Goal: Task Accomplishment & Management: Use online tool/utility

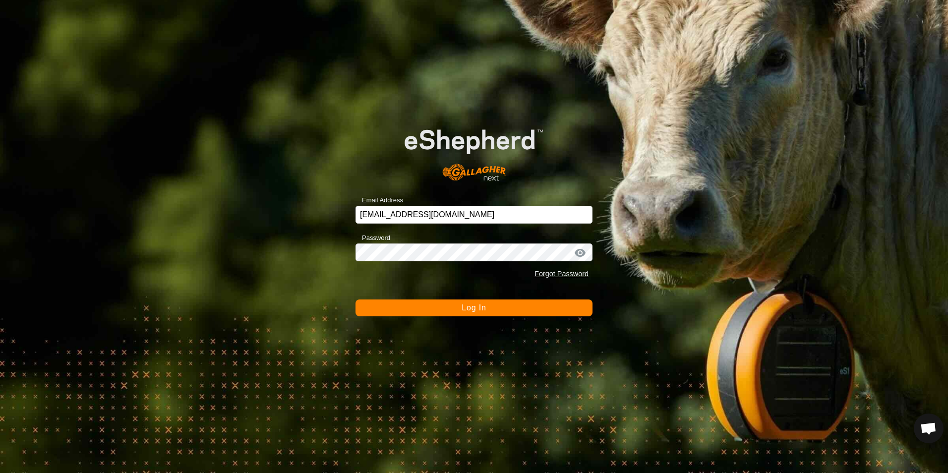
click at [493, 309] on button "Log In" at bounding box center [474, 308] width 237 height 17
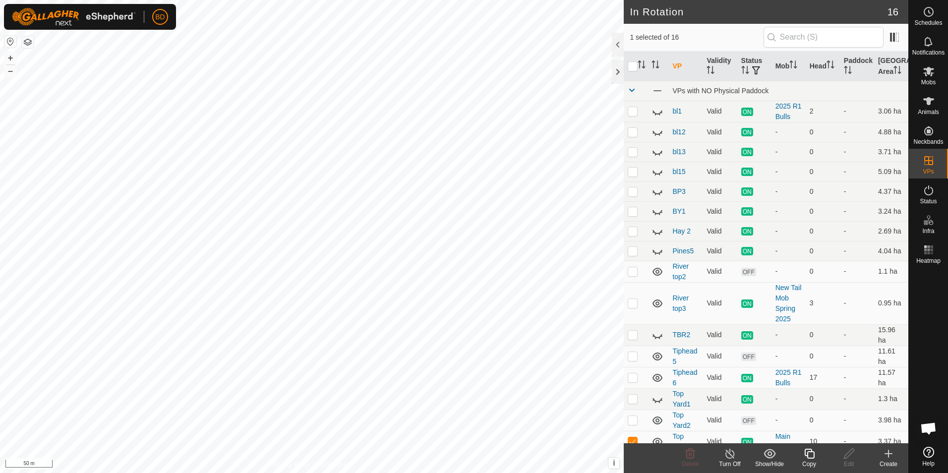
click at [806, 458] on icon at bounding box center [809, 454] width 12 height 12
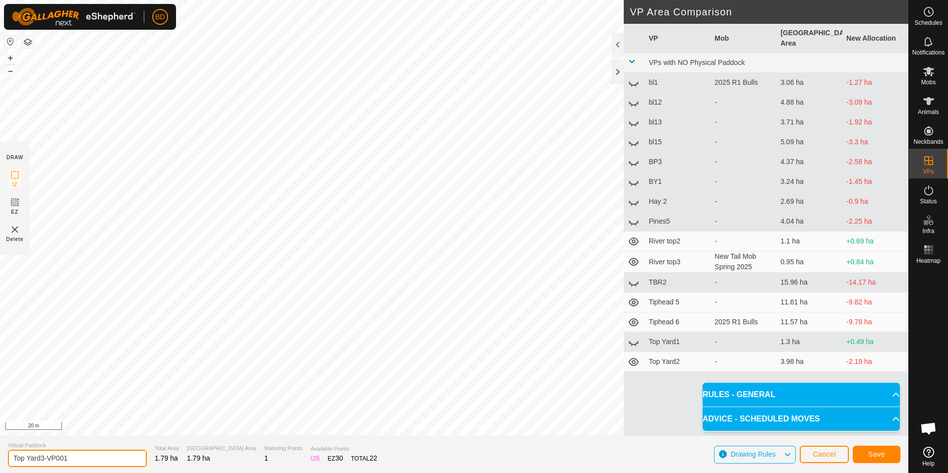
drag, startPoint x: 77, startPoint y: 463, endPoint x: 41, endPoint y: 462, distance: 36.2
click at [41, 462] on input "Top Yard3-VP001" at bounding box center [77, 458] width 139 height 17
type input "Top Yard4"
click at [875, 457] on span "Save" at bounding box center [876, 454] width 17 height 8
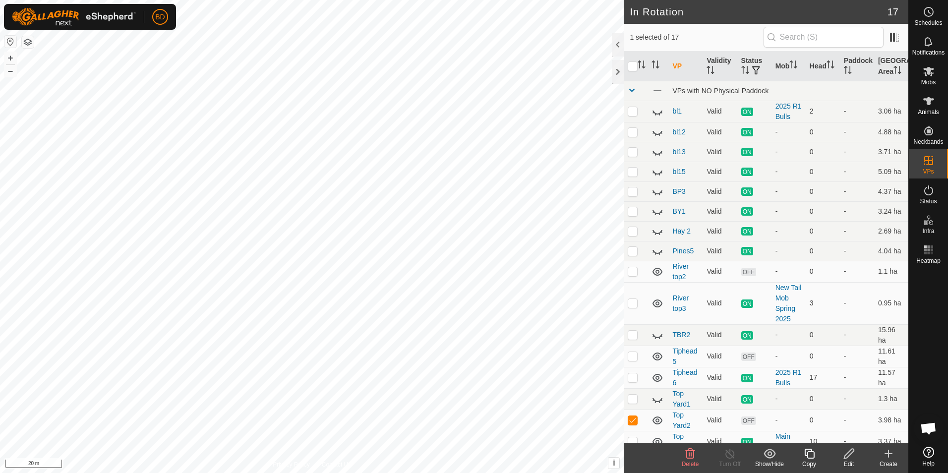
click at [696, 459] on icon at bounding box center [690, 454] width 12 height 12
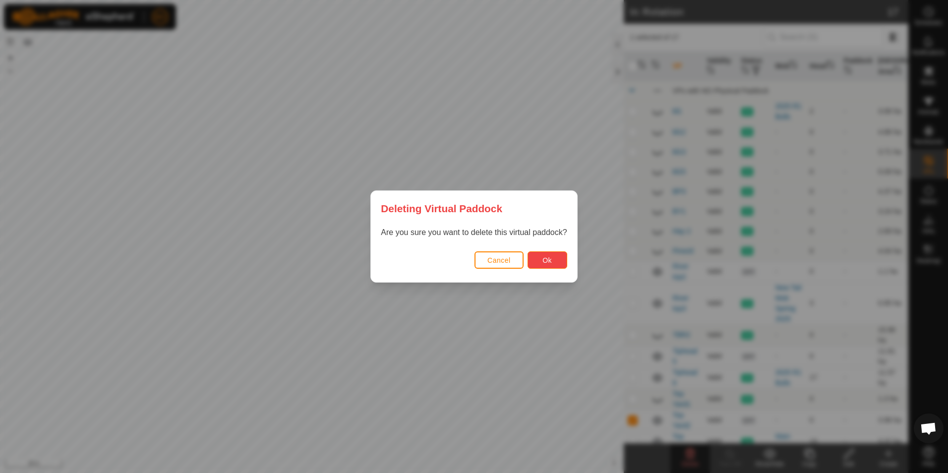
click at [553, 262] on button "Ok" at bounding box center [548, 259] width 40 height 17
checkbox input "false"
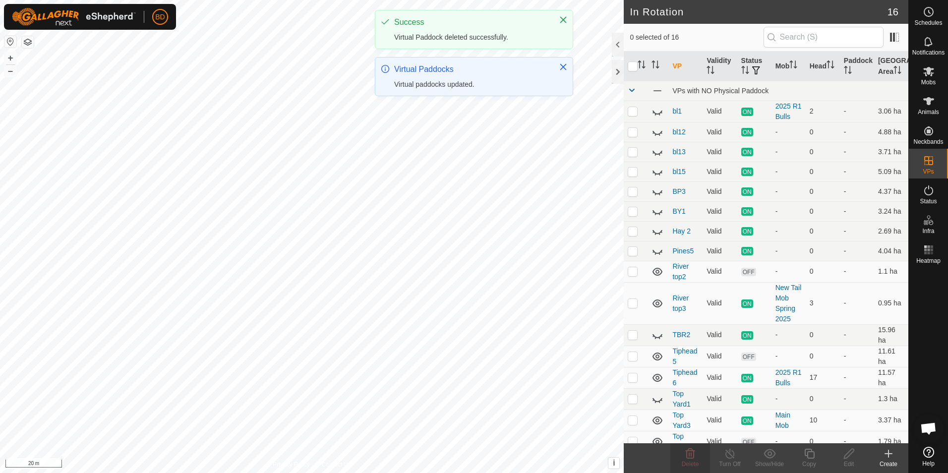
checkbox input "true"
click at [733, 458] on icon at bounding box center [730, 454] width 12 height 12
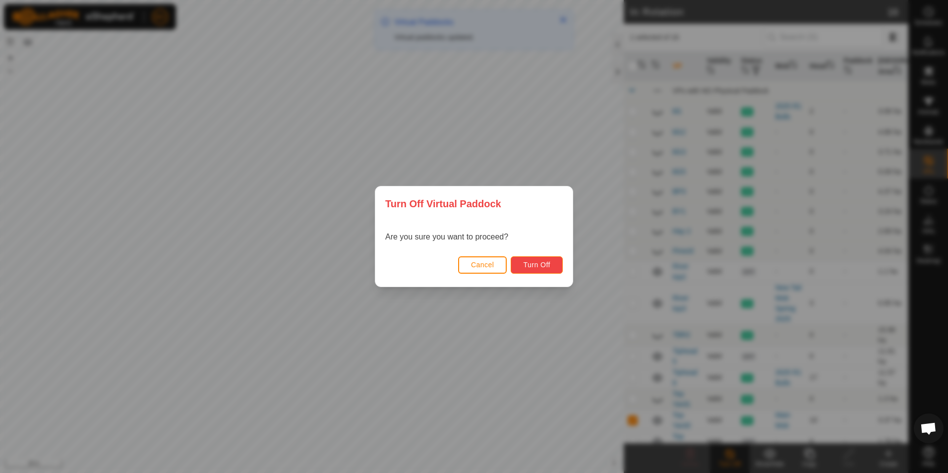
click at [553, 267] on button "Turn Off" at bounding box center [537, 264] width 52 height 17
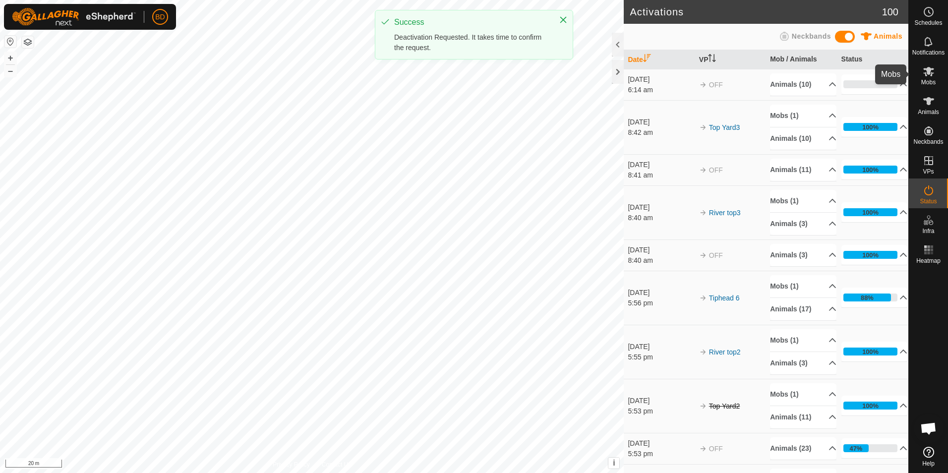
click at [928, 77] on es-mob-svg-icon at bounding box center [929, 71] width 18 height 16
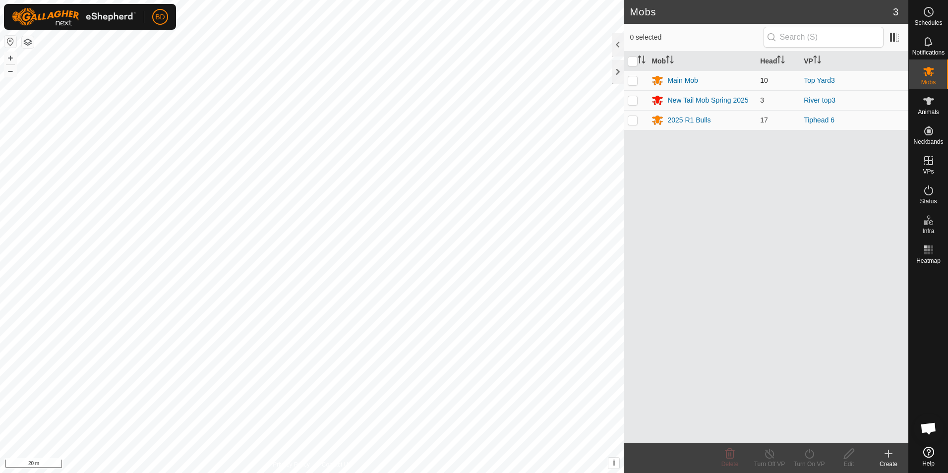
click at [633, 85] on div "BD Schedules Notifications Mobs Animals Neckbands VPs Status Infra Heatmap Help…" at bounding box center [474, 236] width 948 height 473
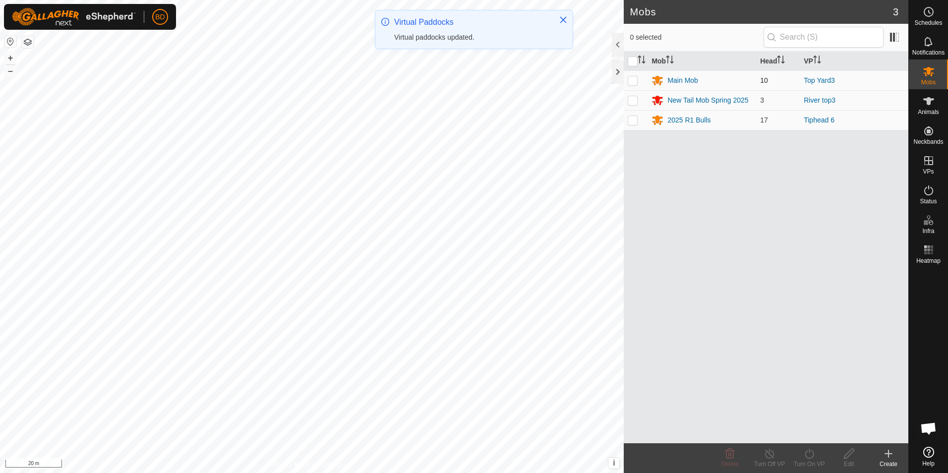
click at [637, 79] on p-checkbox at bounding box center [633, 80] width 10 height 8
checkbox input "true"
click at [810, 453] on icon at bounding box center [809, 454] width 12 height 12
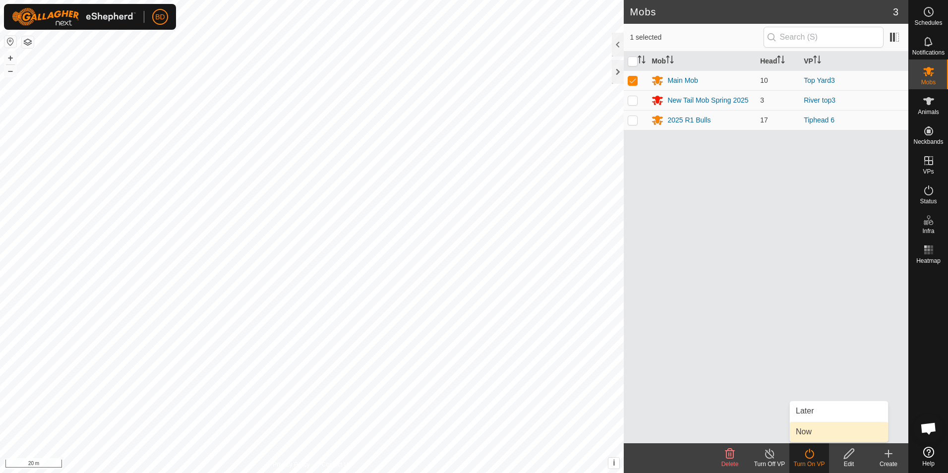
click at [814, 433] on link "Now" at bounding box center [839, 432] width 98 height 20
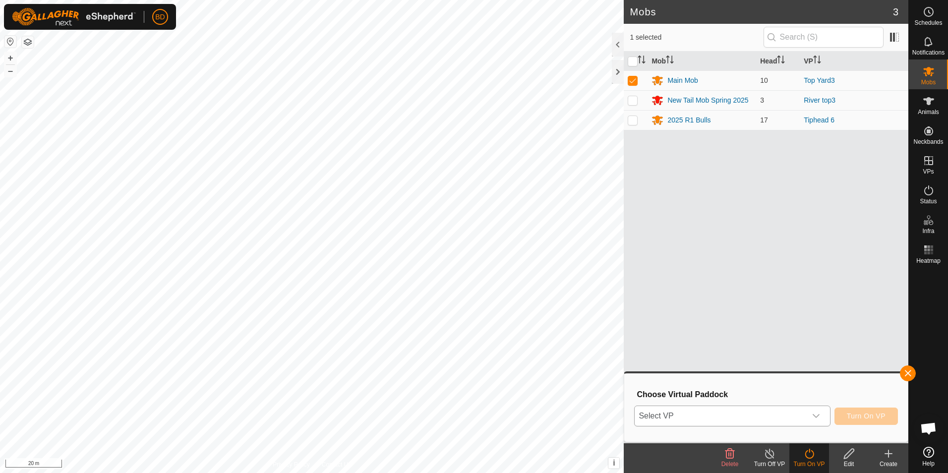
click at [820, 413] on icon "dropdown trigger" at bounding box center [816, 416] width 8 height 8
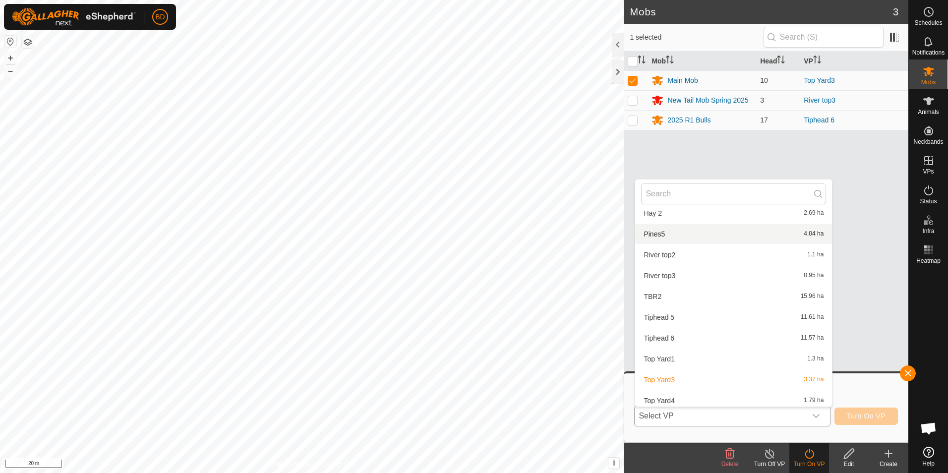
scroll to position [157, 0]
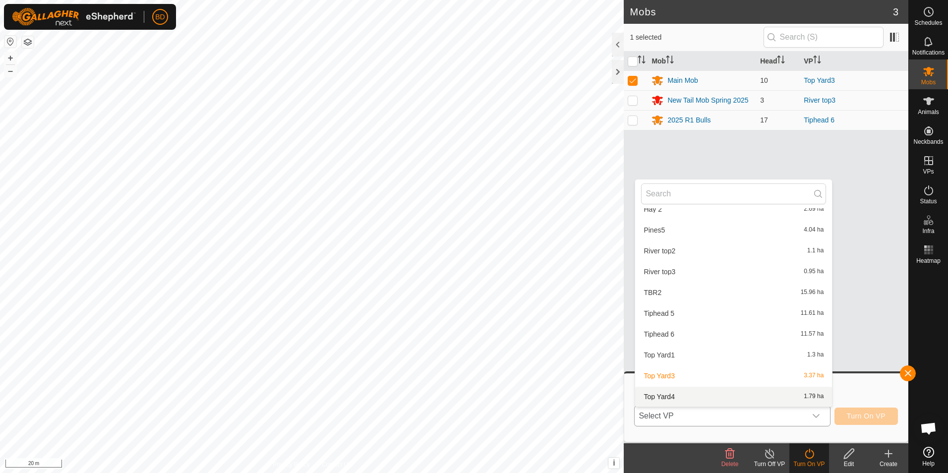
click at [670, 395] on li "Top Yard4 1.79 ha" at bounding box center [733, 397] width 197 height 20
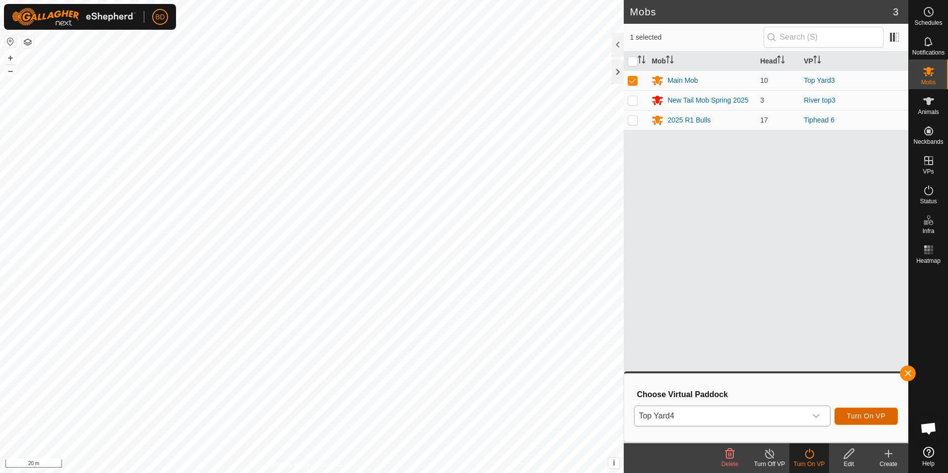
click at [869, 418] on span "Turn On VP" at bounding box center [866, 416] width 39 height 8
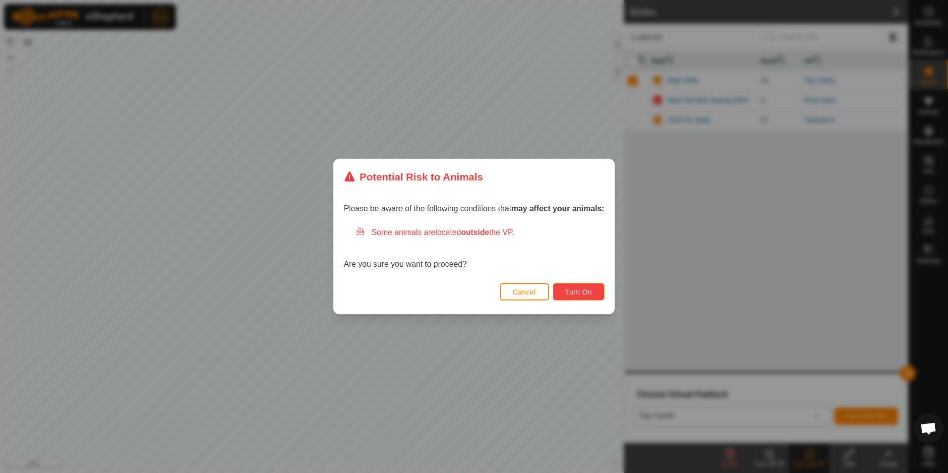
click at [583, 287] on button "Turn On" at bounding box center [579, 291] width 52 height 17
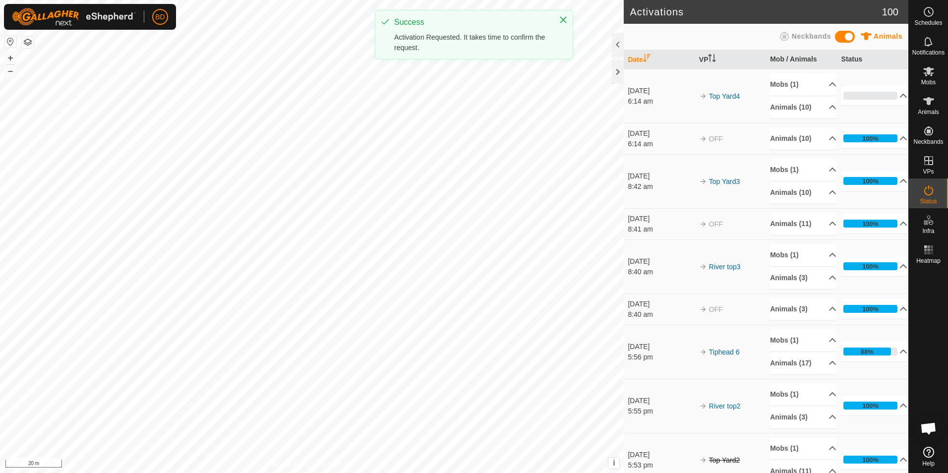
click at [0, 251] on html "BD Schedules Notifications Mobs Animals Neckbands VPs Status Infra Heatmap Help…" at bounding box center [474, 236] width 948 height 473
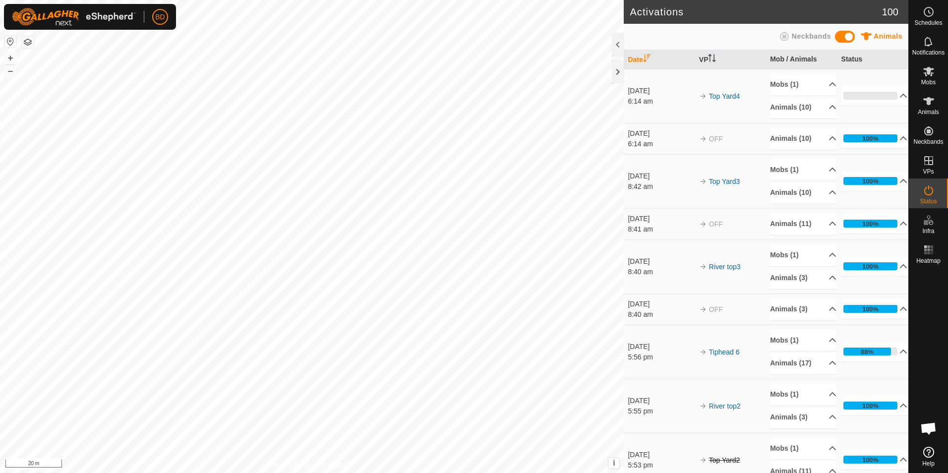
click at [0, 218] on html "BD Schedules Notifications Mobs Animals Neckbands VPs Status Infra Heatmap Help…" at bounding box center [474, 236] width 948 height 473
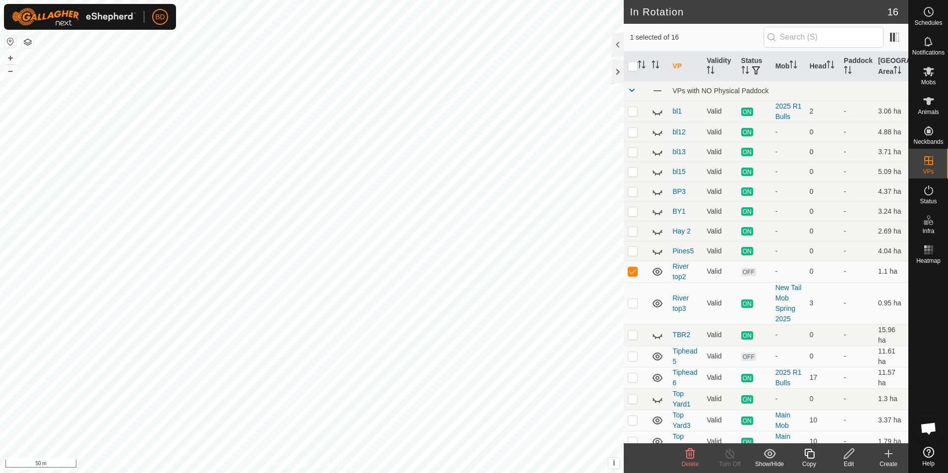
click at [690, 456] on icon at bounding box center [690, 454] width 12 height 12
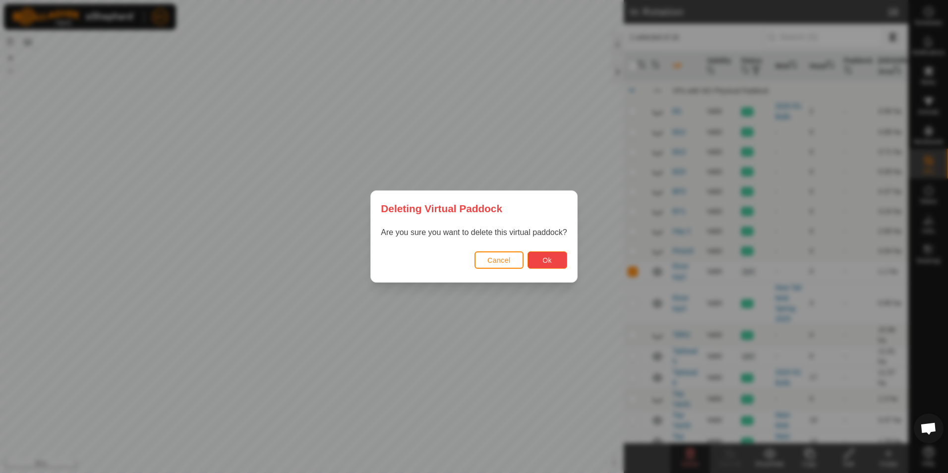
click at [547, 261] on span "Ok" at bounding box center [547, 260] width 9 height 8
checkbox input "false"
